Goal: Information Seeking & Learning: Learn about a topic

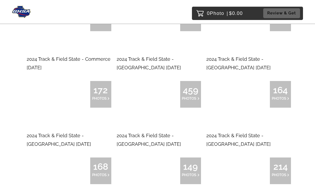
scroll to position [2423, 0]
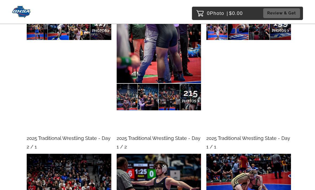
click at [51, 134] on div "2025 Traditional Wrestling State - Day 2 / 1" at bounding box center [69, 142] width 85 height 17
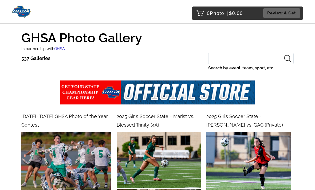
scroll to position [0, 0]
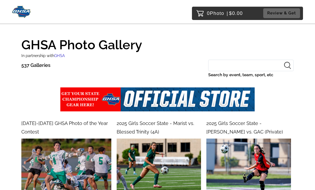
click at [251, 65] on input "Search by event, team, sport, etc" at bounding box center [250, 65] width 85 height 11
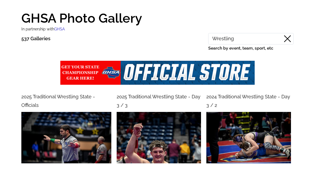
type input "Wrestling"
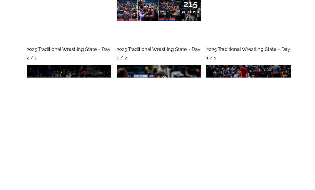
scroll to position [357, 0]
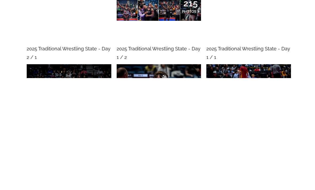
click at [266, 23] on div "2025 Traditional Wrestling State - Day 2 / 2 199 PHOTOS" at bounding box center [246, 55] width 90 height 197
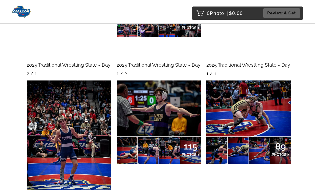
scroll to position [453, 0]
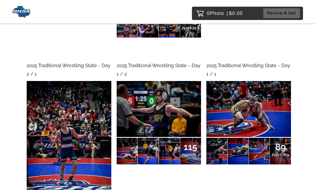
click at [267, 104] on img at bounding box center [248, 109] width 85 height 56
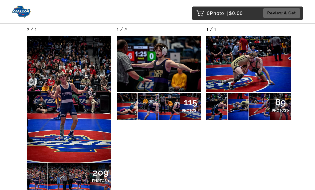
scroll to position [497, 0]
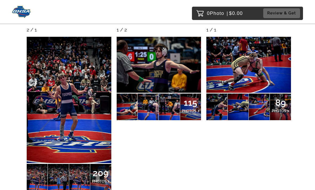
click at [131, 57] on img at bounding box center [159, 65] width 85 height 56
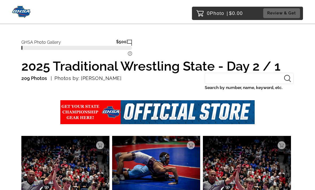
click at [256, 88] on label "Search by number, name, keyword, etc." at bounding box center [249, 87] width 89 height 7
click at [256, 84] on input "Search by number, name, keyword, etc." at bounding box center [249, 78] width 89 height 11
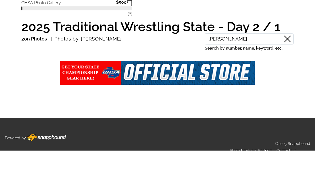
type input "Mills"
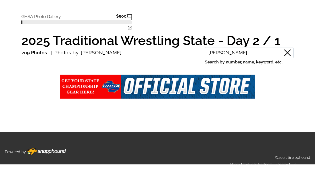
click at [288, 75] on icon at bounding box center [287, 78] width 7 height 7
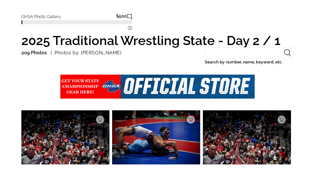
scroll to position [17, 0]
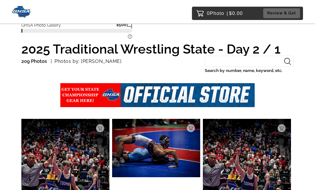
click at [292, 59] on input "Search by number, name, keyword, etc." at bounding box center [249, 61] width 89 height 11
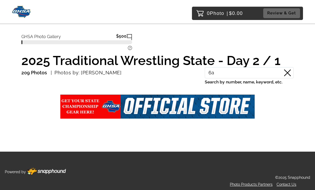
scroll to position [0, 0]
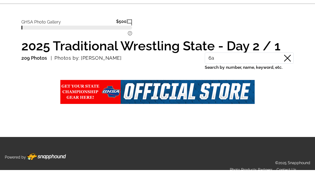
type input "6a"
click at [285, 75] on icon at bounding box center [287, 78] width 7 height 7
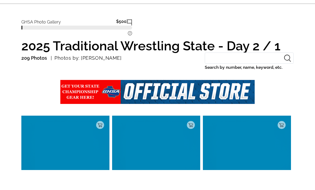
scroll to position [17, 0]
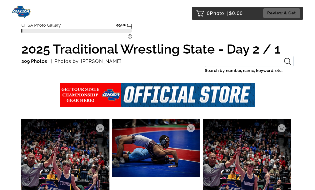
click at [287, 62] on icon at bounding box center [287, 61] width 7 height 7
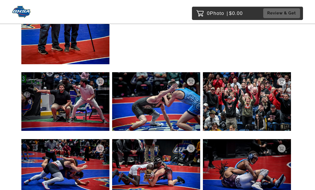
scroll to position [4759, 0]
click at [128, 159] on img at bounding box center [156, 169] width 88 height 59
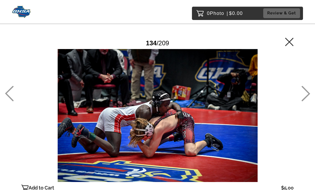
click at [293, 38] on icon at bounding box center [289, 42] width 8 height 8
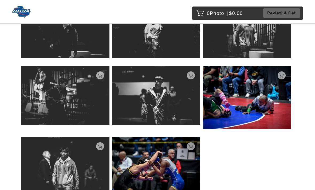
scroll to position [5255, 0]
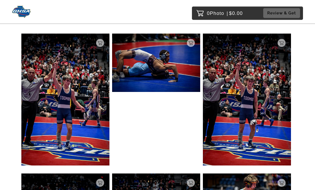
scroll to position [95, 0]
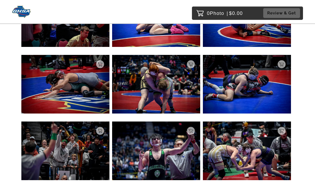
scroll to position [1358, 0]
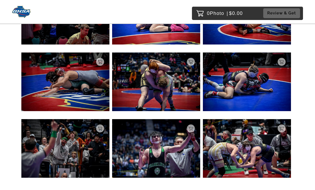
click at [70, 74] on img at bounding box center [65, 82] width 88 height 59
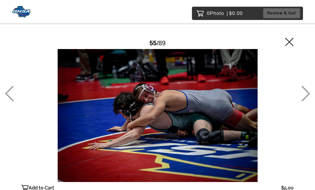
click at [292, 40] on icon at bounding box center [289, 42] width 9 height 9
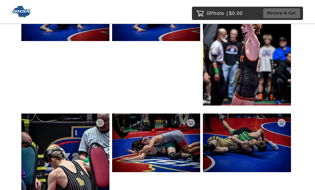
scroll to position [1955, 0]
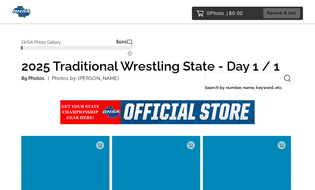
scroll to position [45, 0]
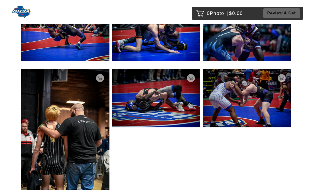
scroll to position [681, 0]
